Goal: Find specific page/section: Find specific page/section

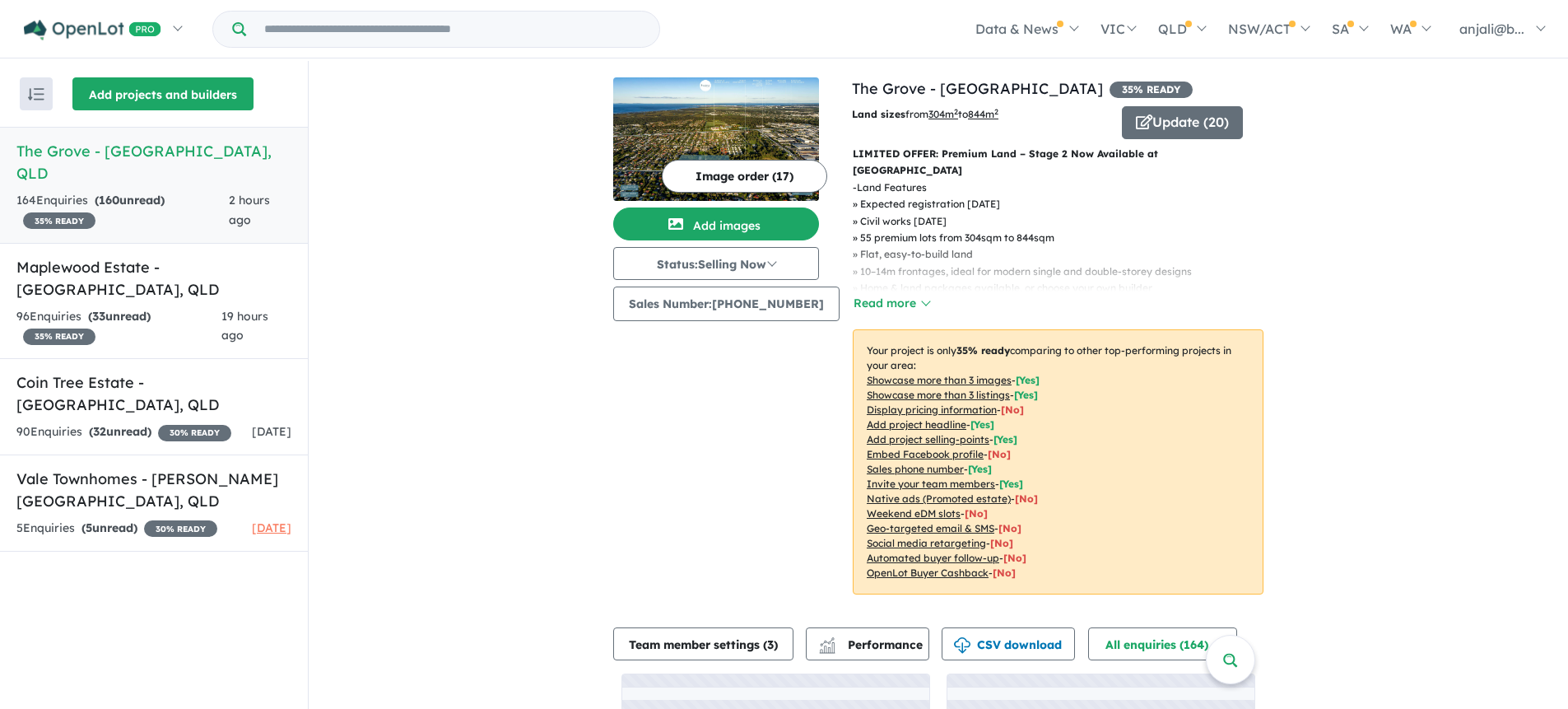
click at [111, 85] on button "Add projects and builders" at bounding box center [163, 94] width 181 height 33
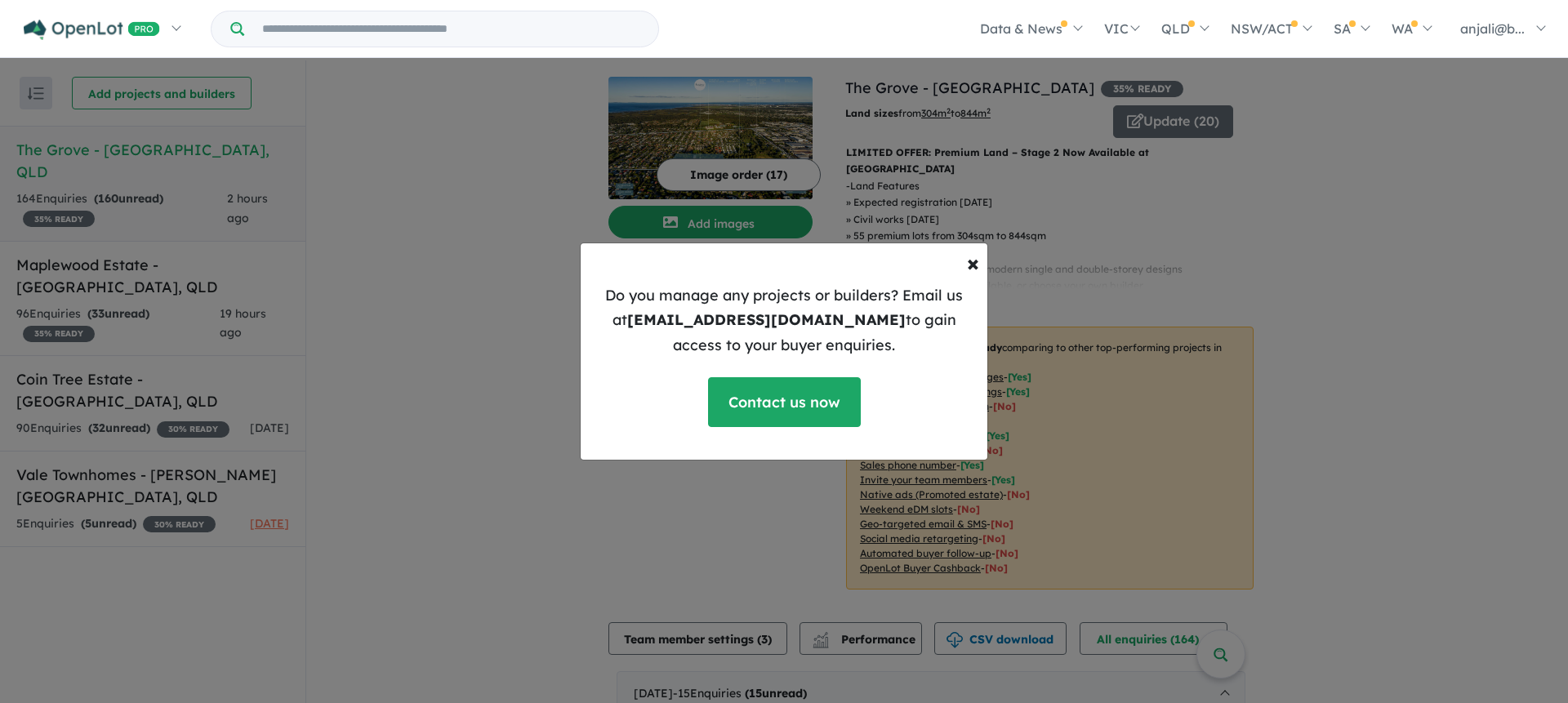
click at [749, 301] on p "Do you manage any projects or builders? Email us at [EMAIL_ADDRESS][DOMAIN_NAME…" at bounding box center [784, 320] width 380 height 75
click at [956, 260] on button "× Close" at bounding box center [972, 263] width 38 height 49
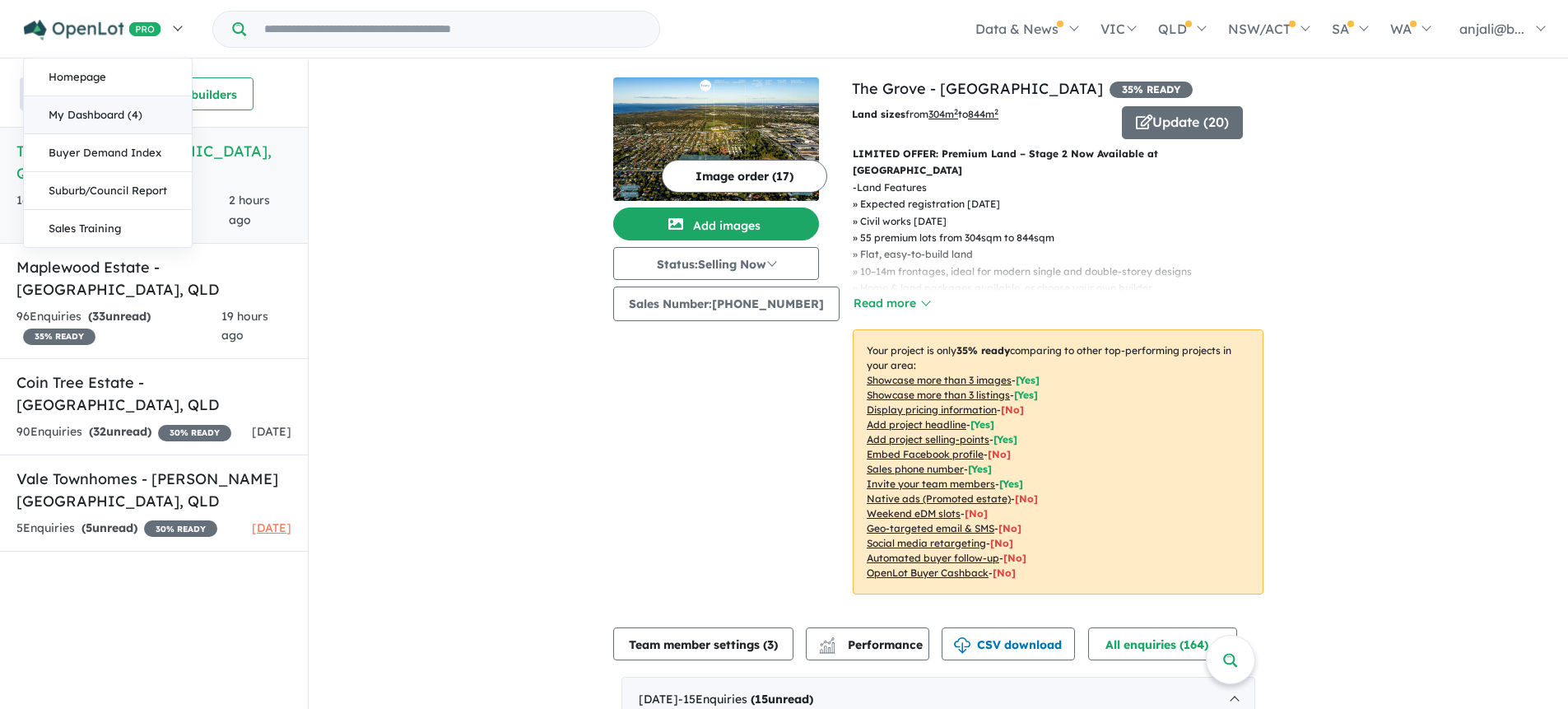
click at [106, 121] on link "My Dashboard (4)" at bounding box center [107, 115] width 168 height 37
